Goal: Communication & Community: Answer question/provide support

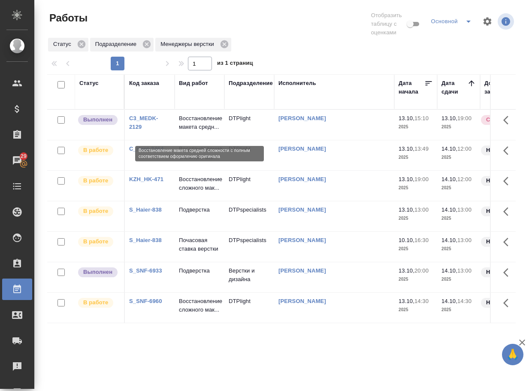
click at [187, 131] on p "Восстановление макета средн..." at bounding box center [199, 122] width 41 height 17
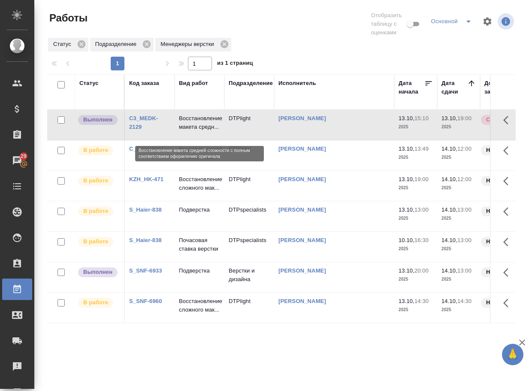
click at [189, 131] on p "Восстановление макета средн..." at bounding box center [199, 122] width 41 height 17
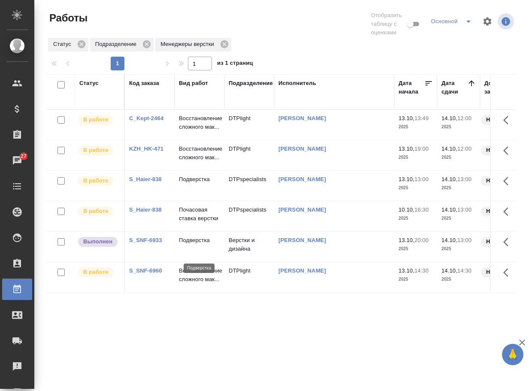
click at [204, 244] on p "Подверстка" at bounding box center [199, 240] width 41 height 9
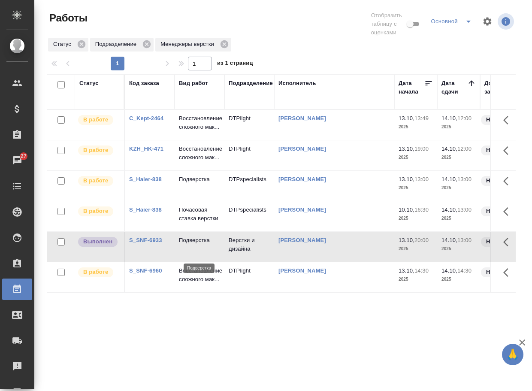
click at [204, 244] on p "Подверстка" at bounding box center [199, 240] width 41 height 9
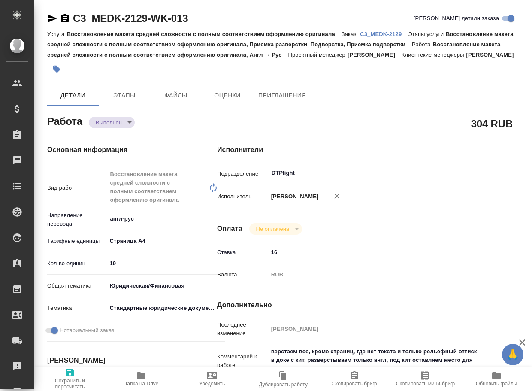
type textarea "x"
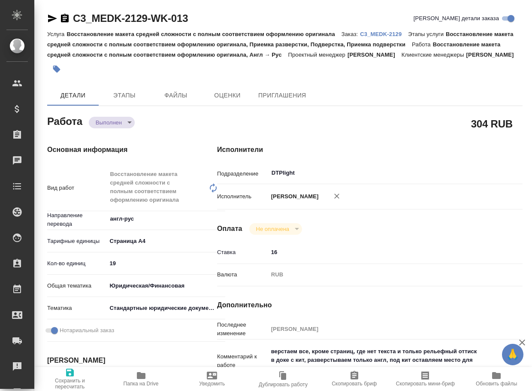
type textarea "x"
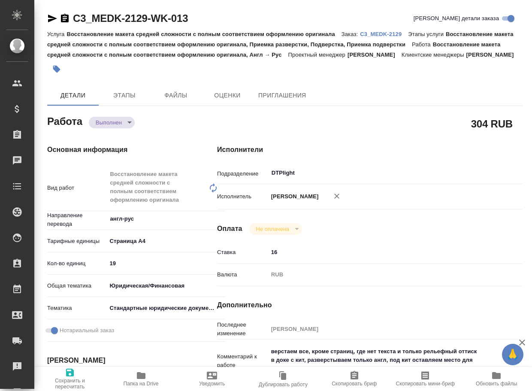
type textarea "x"
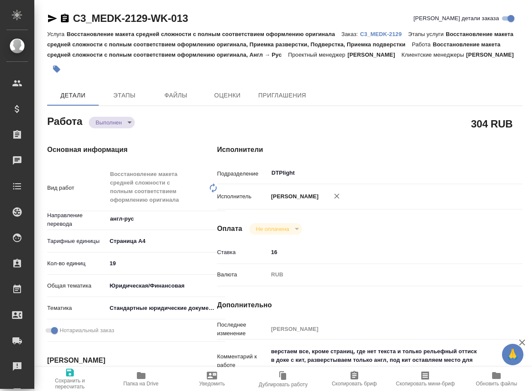
type textarea "x"
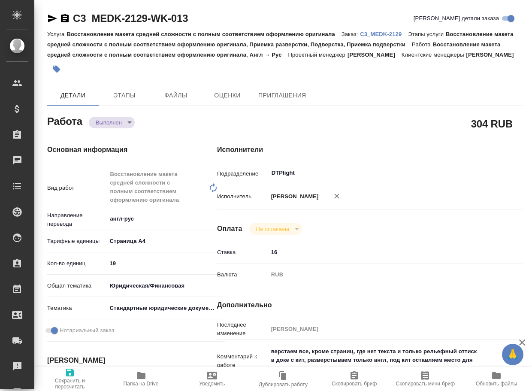
click at [142, 379] on icon "button" at bounding box center [141, 375] width 10 height 10
type textarea "x"
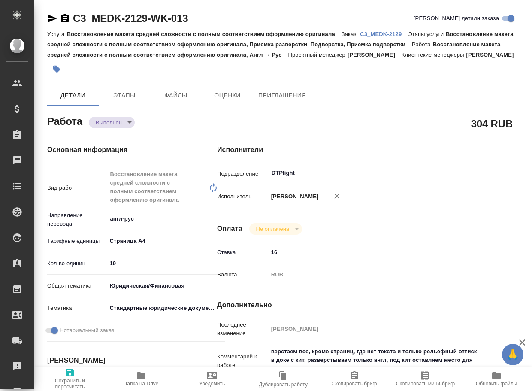
type textarea "x"
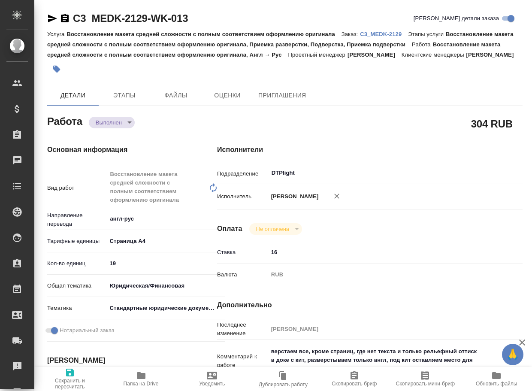
type textarea "x"
click at [115, 135] on body "🙏 .cls-1 fill:#fff; AWATERA Arsenyeva Vera Клиенты Спецификации Заказы 28 Чаты …" at bounding box center [266, 195] width 532 height 391
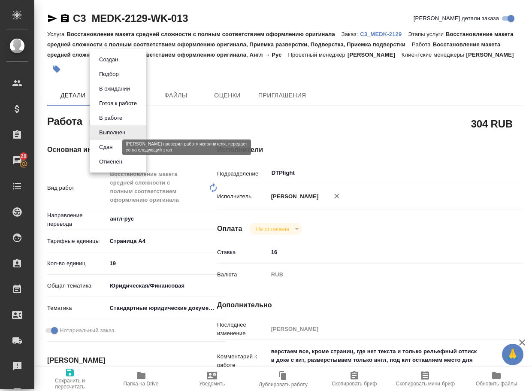
click at [114, 148] on button "Сдан" at bounding box center [105, 146] width 18 height 9
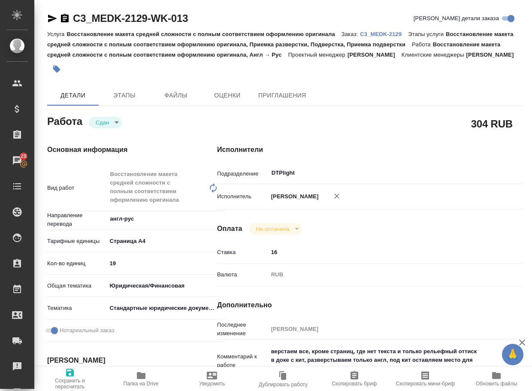
type textarea "x"
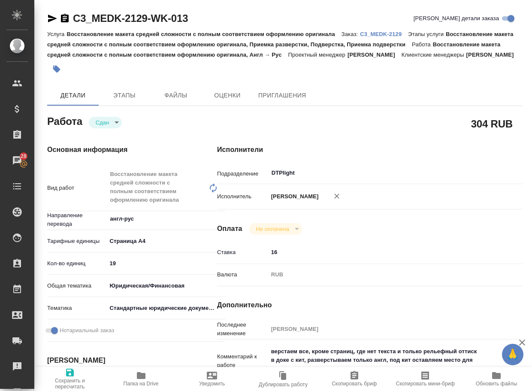
type textarea "x"
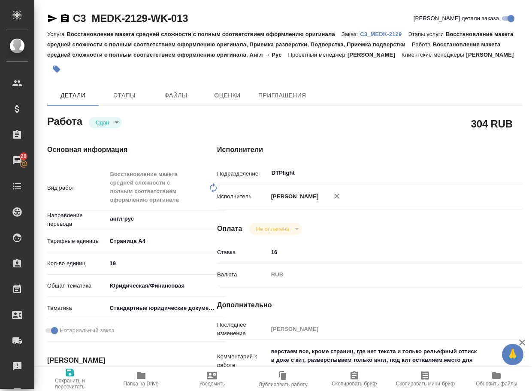
click at [375, 33] on p "C3_MEDK-2129" at bounding box center [384, 34] width 48 height 6
type textarea "x"
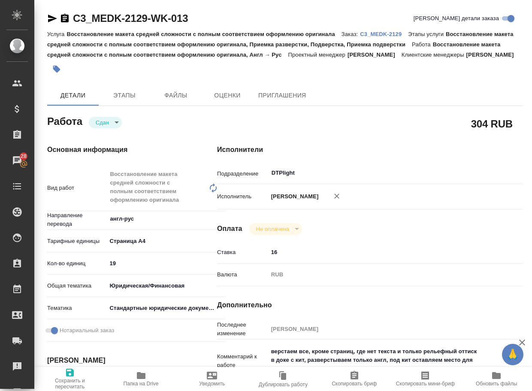
type textarea "x"
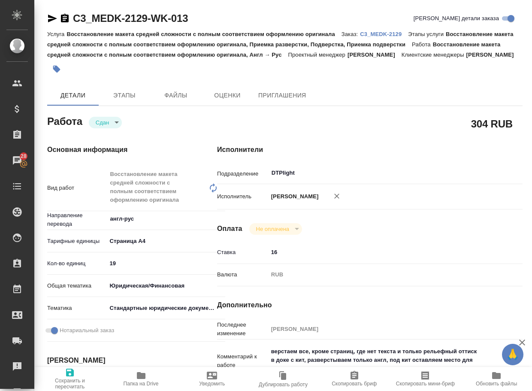
type textarea "x"
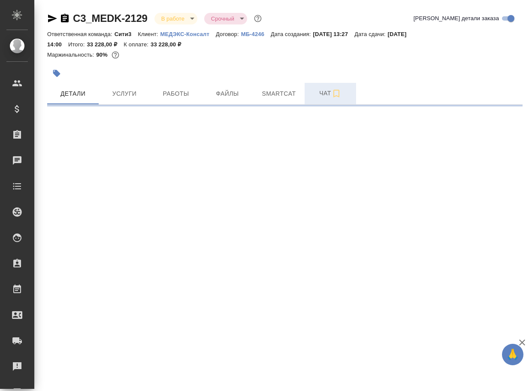
select select "RU"
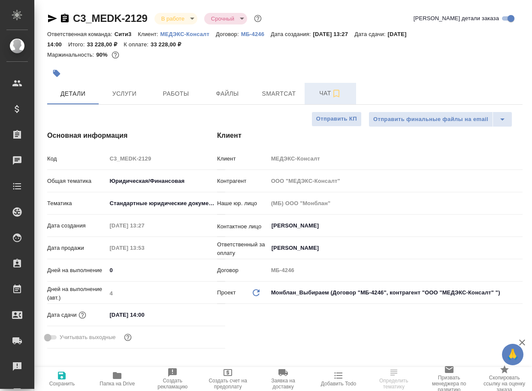
click at [326, 96] on span "Чат" at bounding box center [330, 93] width 41 height 11
type textarea "x"
type input "Тарабановская Анастасия"
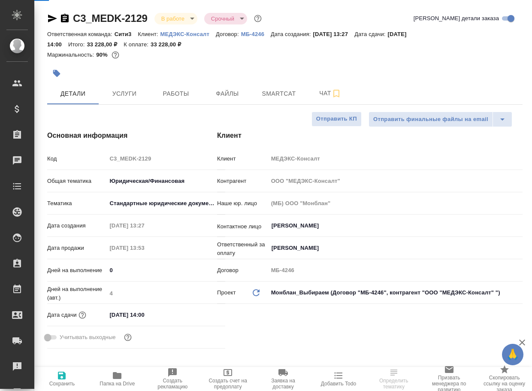
type textarea "x"
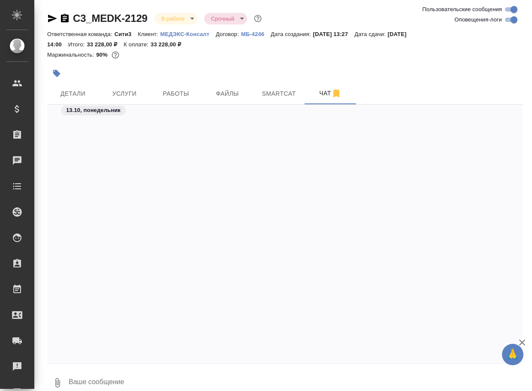
scroll to position [3730, 0]
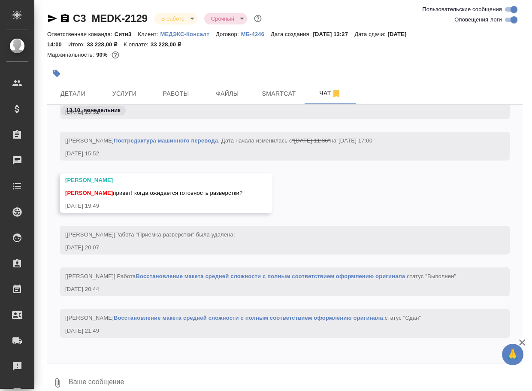
click at [102, 379] on textarea at bounding box center [295, 382] width 455 height 29
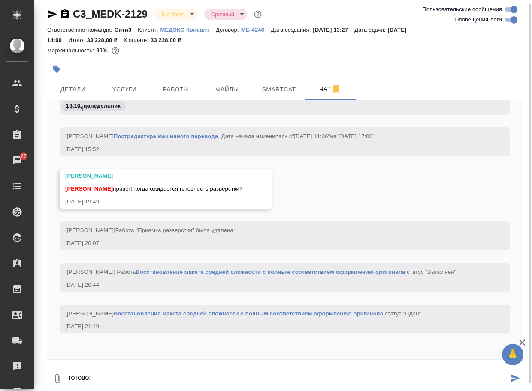
paste textarea "https://drive.awatera.com/apps/files/files/10688518?dir=/Shares/%D0%9C%D0%95%D0…"
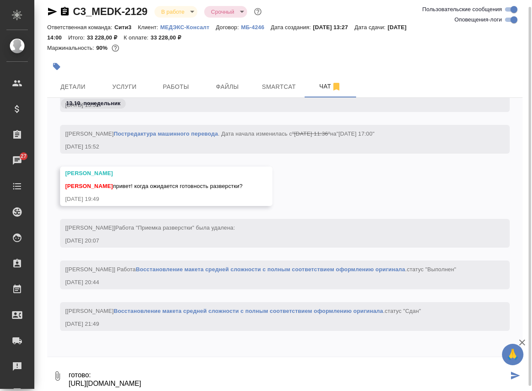
type textarea "готово: https://drive.awatera.com/apps/files/files/10688518?dir=/Shares/%D0%9C%…"
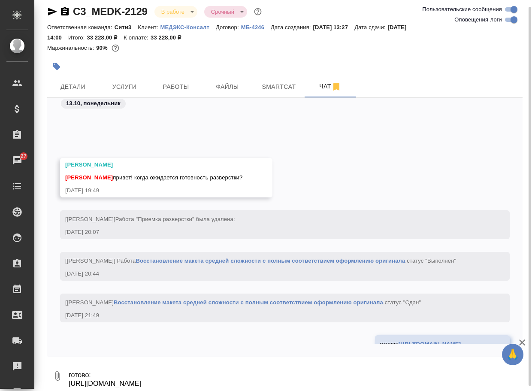
scroll to position [3806, 0]
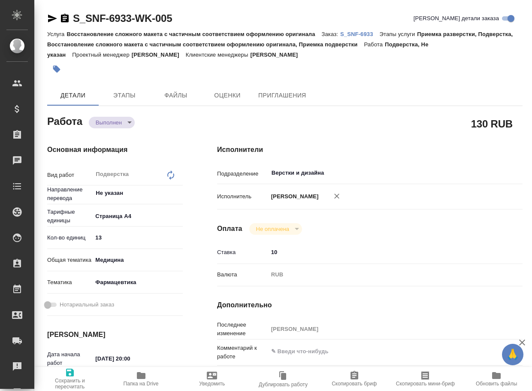
type textarea "x"
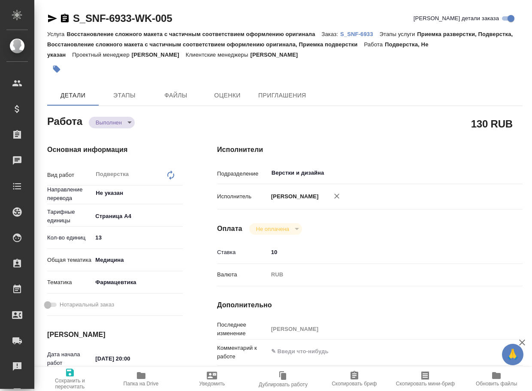
type textarea "x"
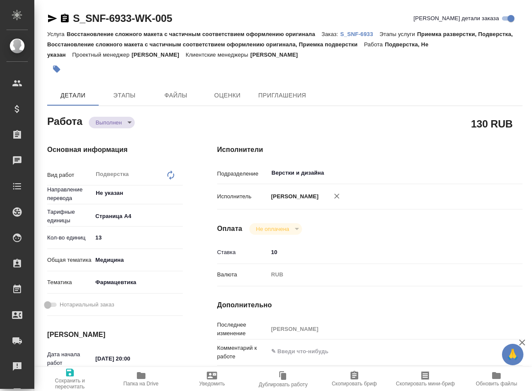
type textarea "x"
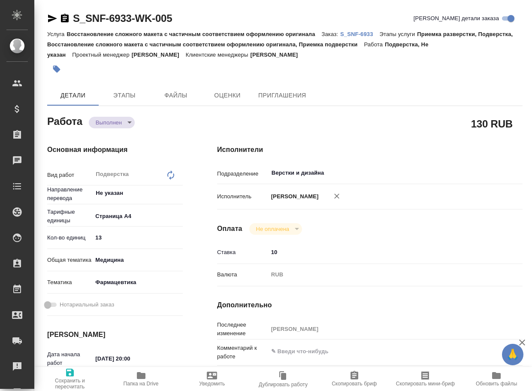
type textarea "x"
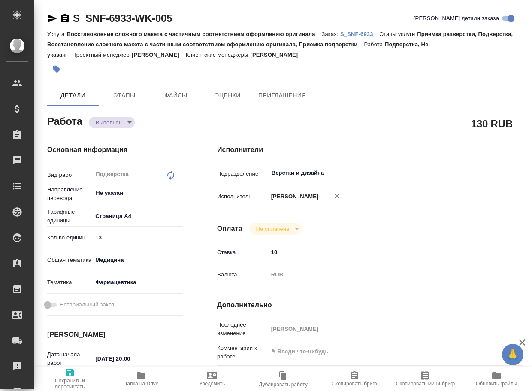
type textarea "x"
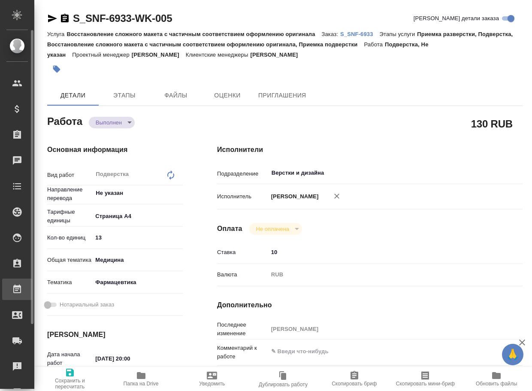
type textarea "x"
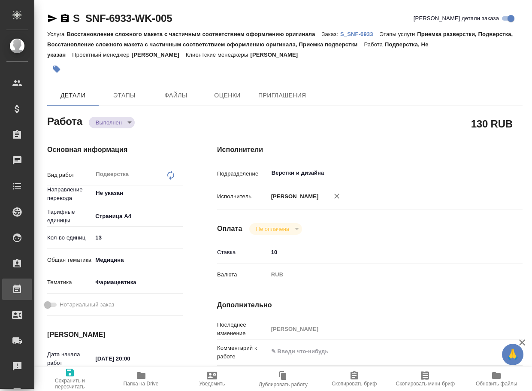
type textarea "x"
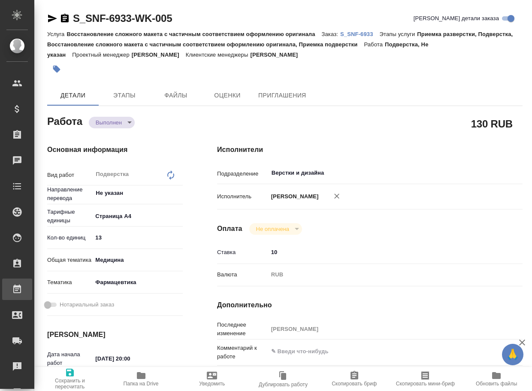
type textarea "x"
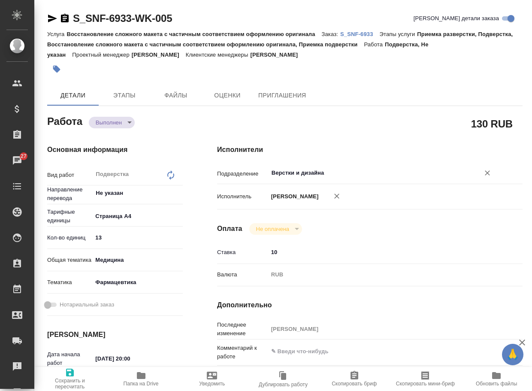
type textarea "x"
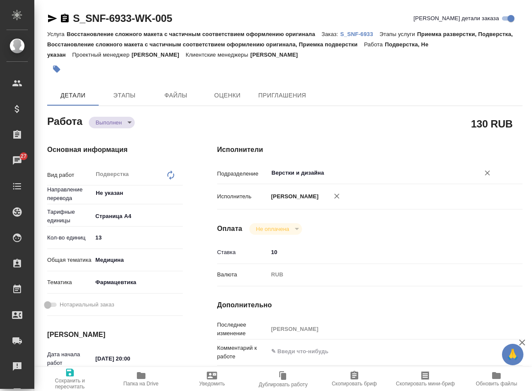
type textarea "x"
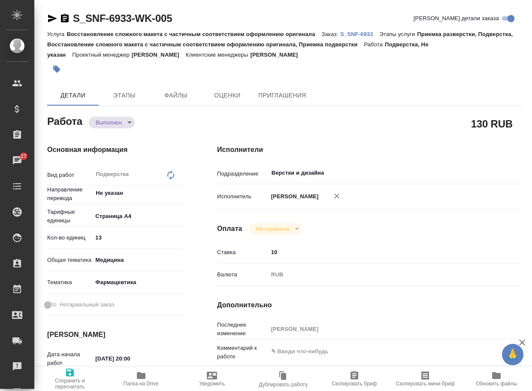
click at [148, 379] on span "Папка на Drive" at bounding box center [141, 378] width 61 height 16
click at [114, 119] on body "🙏 .cls-1 fill:#fff; AWATERA Arsenyeva Vera Клиенты Спецификации Заказы 27 Чаты …" at bounding box center [266, 195] width 532 height 391
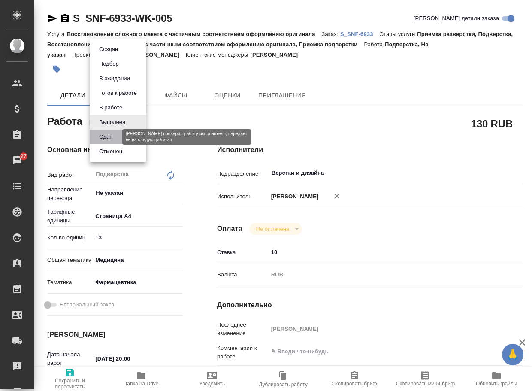
click at [111, 136] on button "Сдан" at bounding box center [105, 136] width 18 height 9
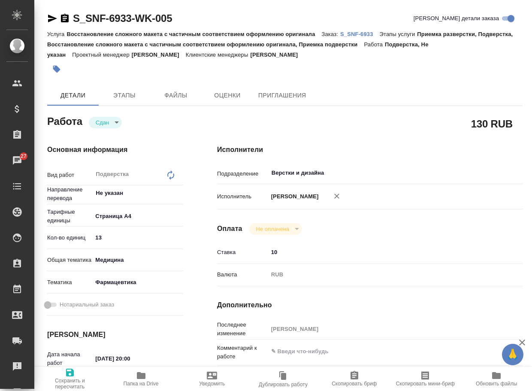
click at [353, 36] on p "S_SNF-6933" at bounding box center [359, 34] width 39 height 6
type textarea "x"
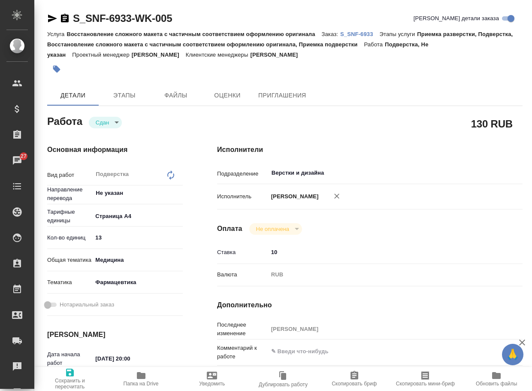
type textarea "x"
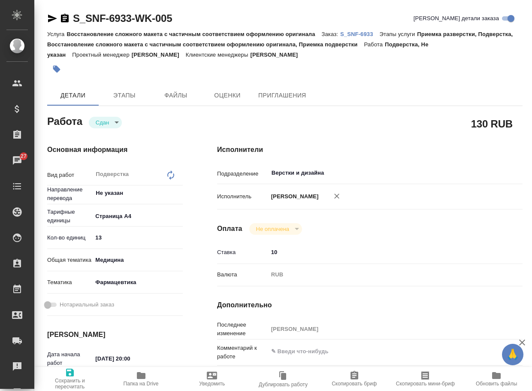
type textarea "x"
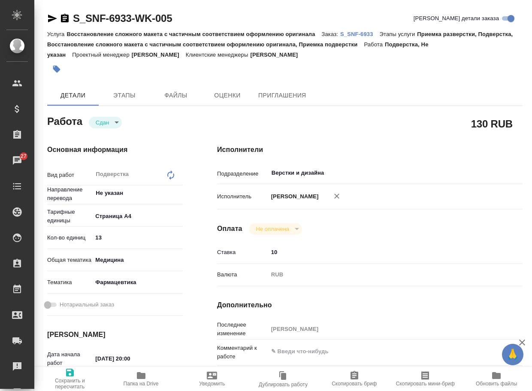
type textarea "x"
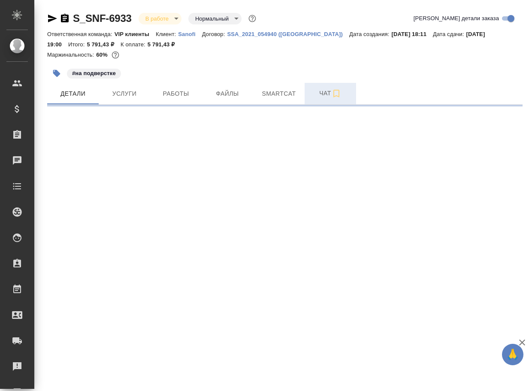
click at [326, 96] on span "Чат" at bounding box center [330, 93] width 41 height 11
select select "RU"
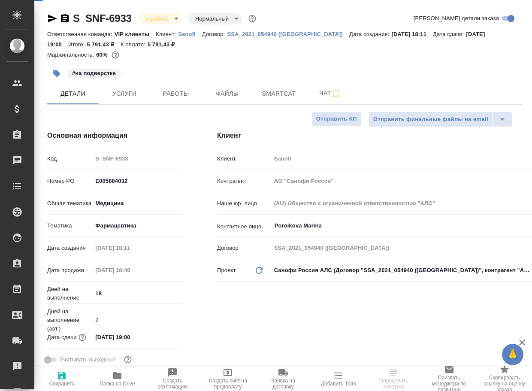
type textarea "x"
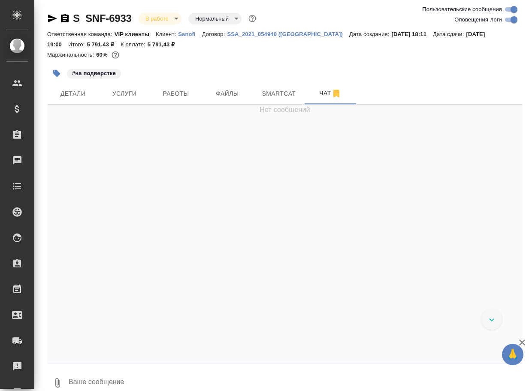
click at [136, 381] on textarea at bounding box center [295, 382] width 455 height 29
paste textarea "[URL][DOMAIN_NAME]"
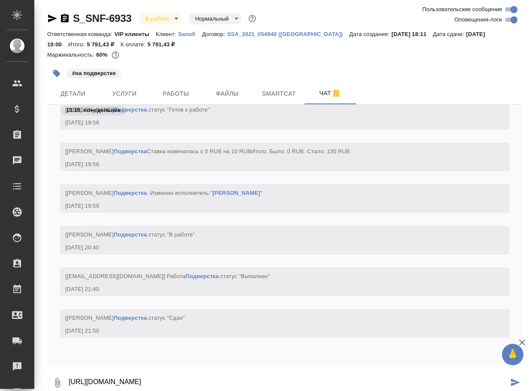
type textarea "[URL][DOMAIN_NAME]"
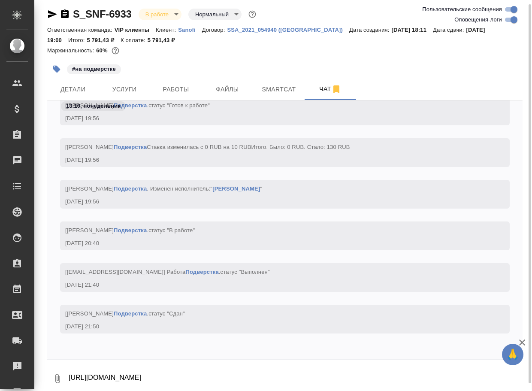
scroll to position [22450, 0]
